Goal: Check status: Check status

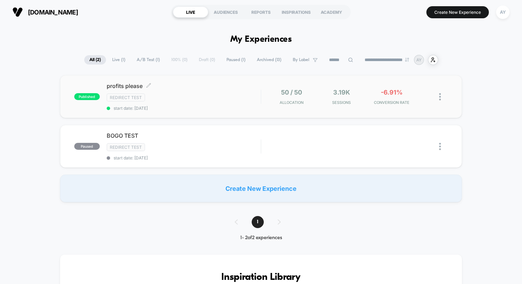
click at [203, 97] on div "Redirect Test" at bounding box center [184, 98] width 154 height 8
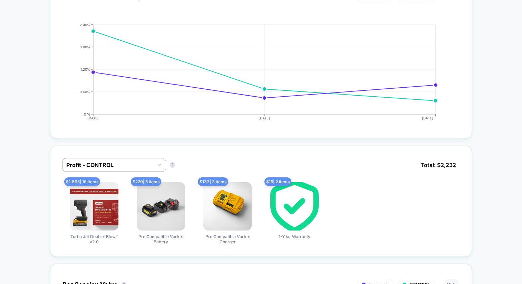
scroll to position [368, 0]
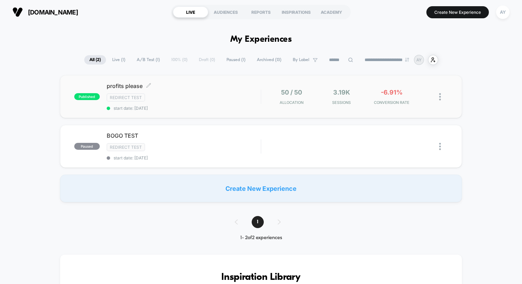
click at [210, 87] on span "profits please Click to edit experience details" at bounding box center [184, 86] width 154 height 7
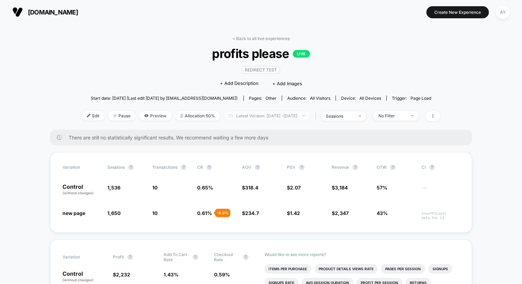
click at [249, 118] on span "Latest Version: [DATE] - [DATE]" at bounding box center [267, 115] width 86 height 9
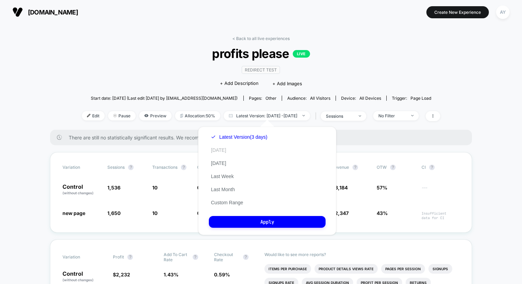
click at [219, 147] on button "[DATE]" at bounding box center [218, 150] width 19 height 6
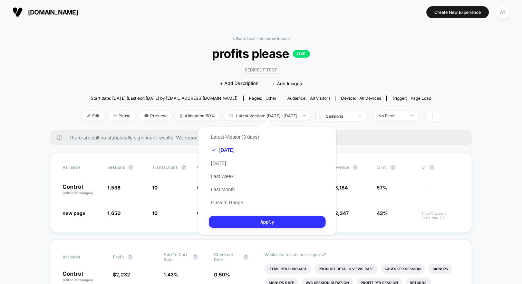
click at [248, 220] on button "Apply" at bounding box center [267, 222] width 117 height 12
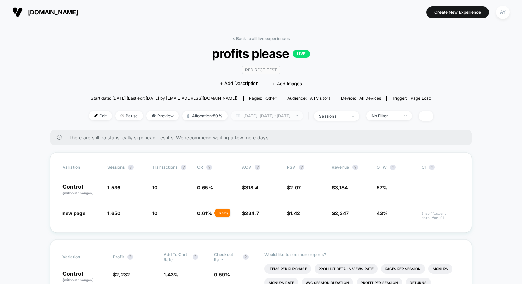
click at [261, 117] on span "[DATE]: [DATE] - [DATE]" at bounding box center [267, 115] width 72 height 9
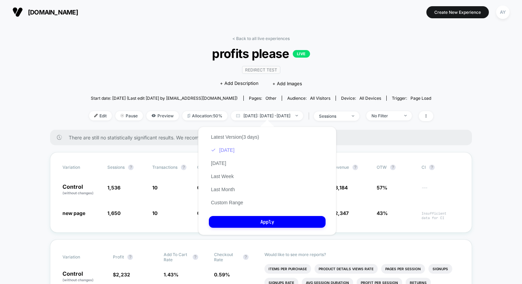
click at [225, 148] on button "[DATE]" at bounding box center [223, 150] width 28 height 6
click at [225, 166] on button "[DATE]" at bounding box center [218, 163] width 19 height 6
click at [225, 153] on div "Latest Version (3 days) Today Yesterday Last Week Last Month Custom Range" at bounding box center [235, 169] width 52 height 79
click at [217, 151] on button "Today" at bounding box center [218, 150] width 19 height 6
click at [256, 224] on button "Apply" at bounding box center [267, 222] width 117 height 12
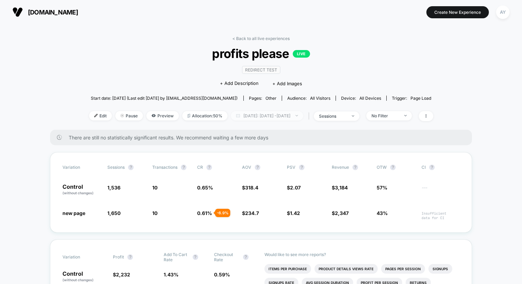
click at [256, 116] on span "Today: Aug 29, 2025 - Aug 31, 2025" at bounding box center [267, 115] width 72 height 9
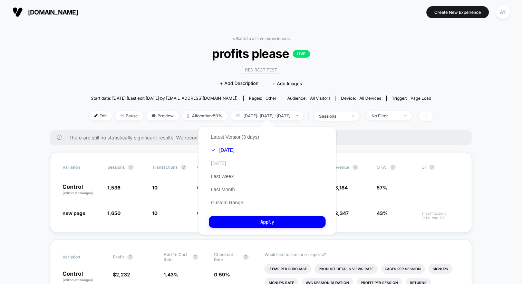
click at [221, 161] on button "Yesterday" at bounding box center [218, 163] width 19 height 6
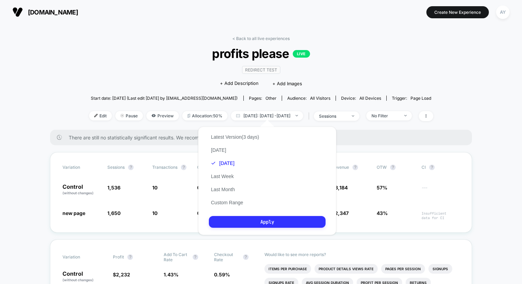
click at [249, 224] on button "Apply" at bounding box center [267, 222] width 117 height 12
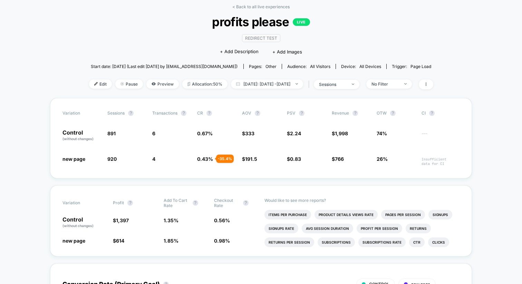
scroll to position [18, 0]
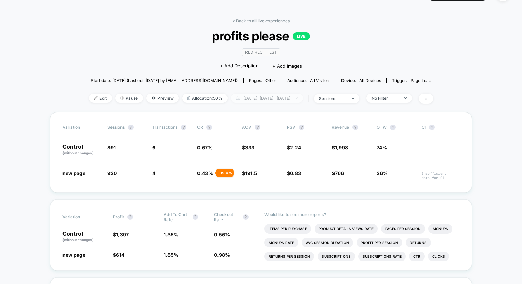
click at [265, 99] on span "Yesterday: Aug 30, 2025 - Aug 30, 2025" at bounding box center [267, 98] width 72 height 9
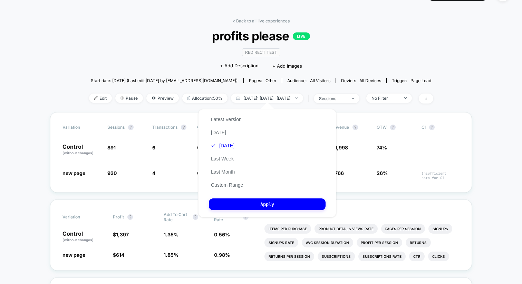
click at [211, 137] on div "Latest Version Today Yesterday Last Week Last Month Custom Range" at bounding box center [227, 152] width 36 height 79
click at [214, 134] on button "Today" at bounding box center [218, 132] width 19 height 6
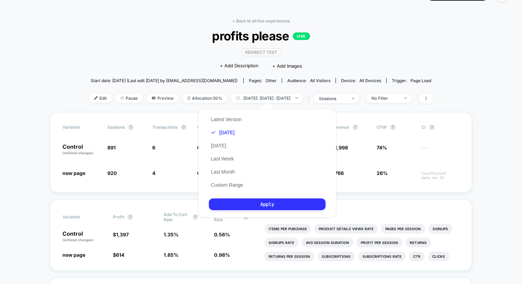
click at [259, 204] on button "Apply" at bounding box center [267, 204] width 117 height 12
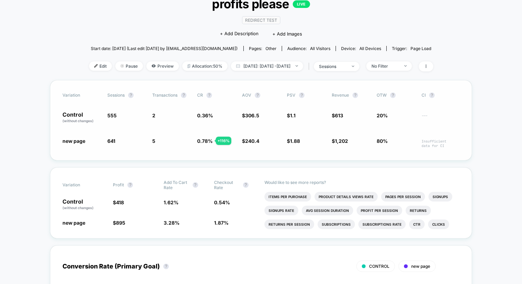
scroll to position [50, 0]
